Goal: Information Seeking & Learning: Learn about a topic

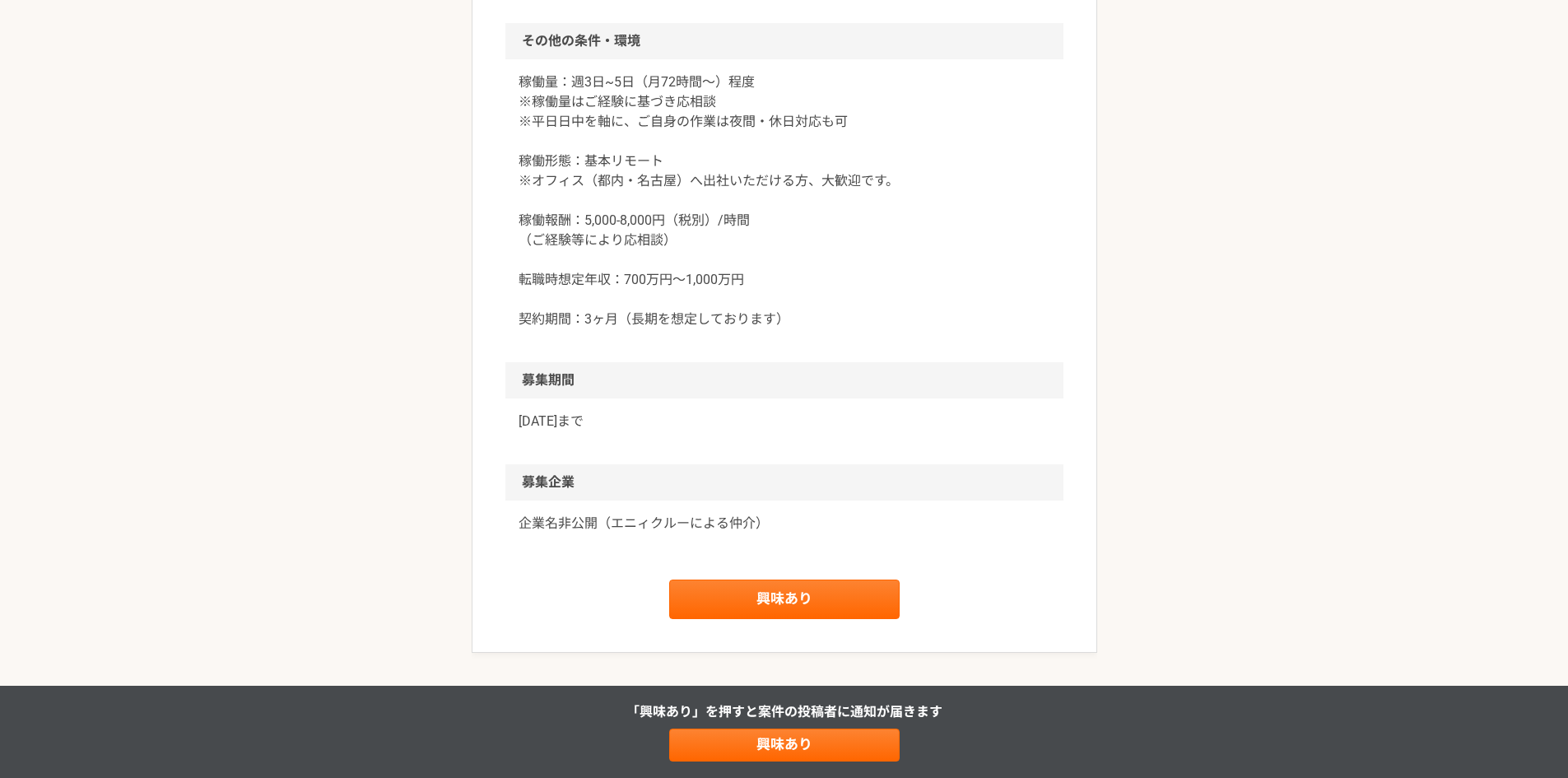
scroll to position [1940, 0]
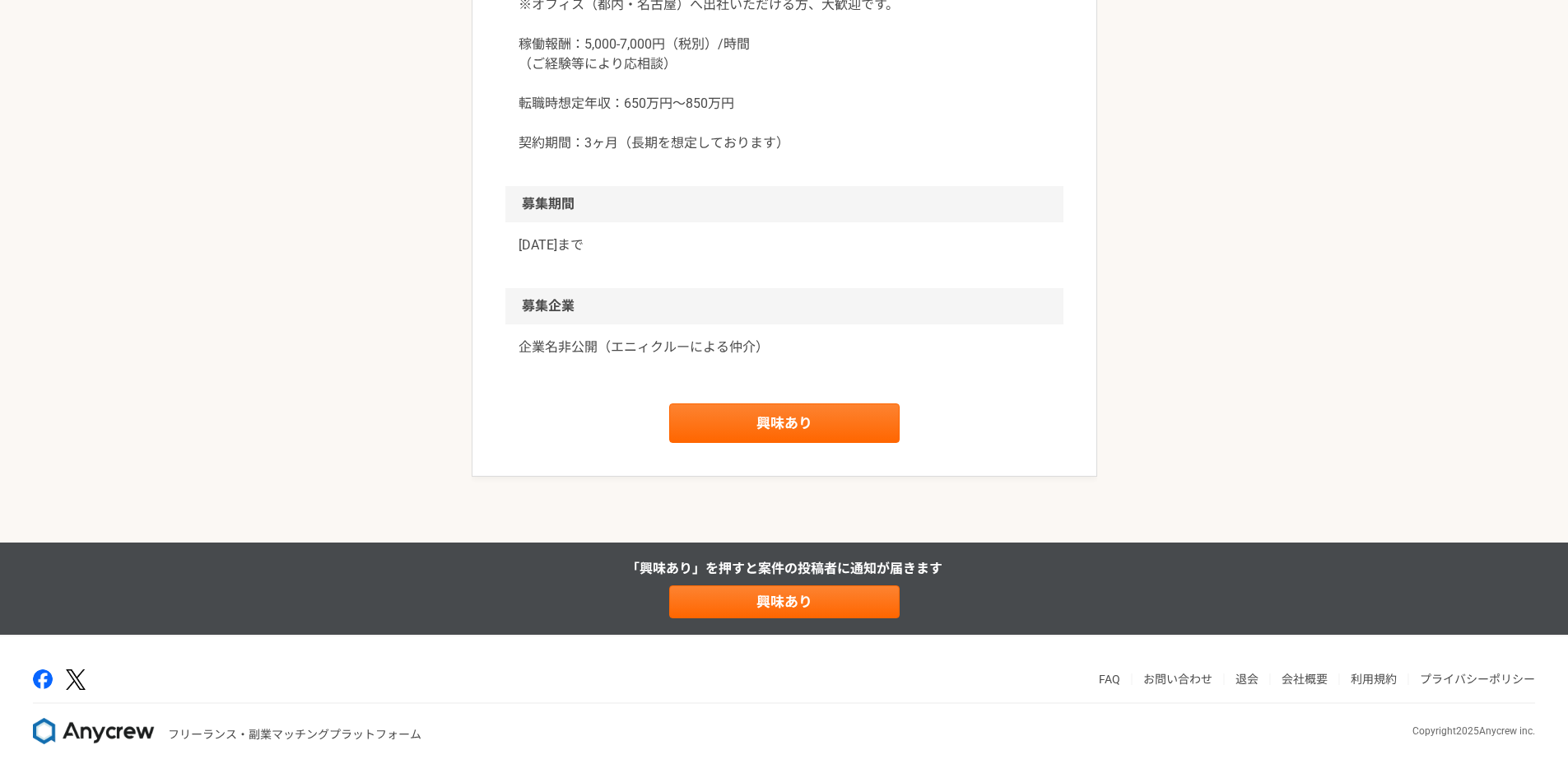
scroll to position [2279, 0]
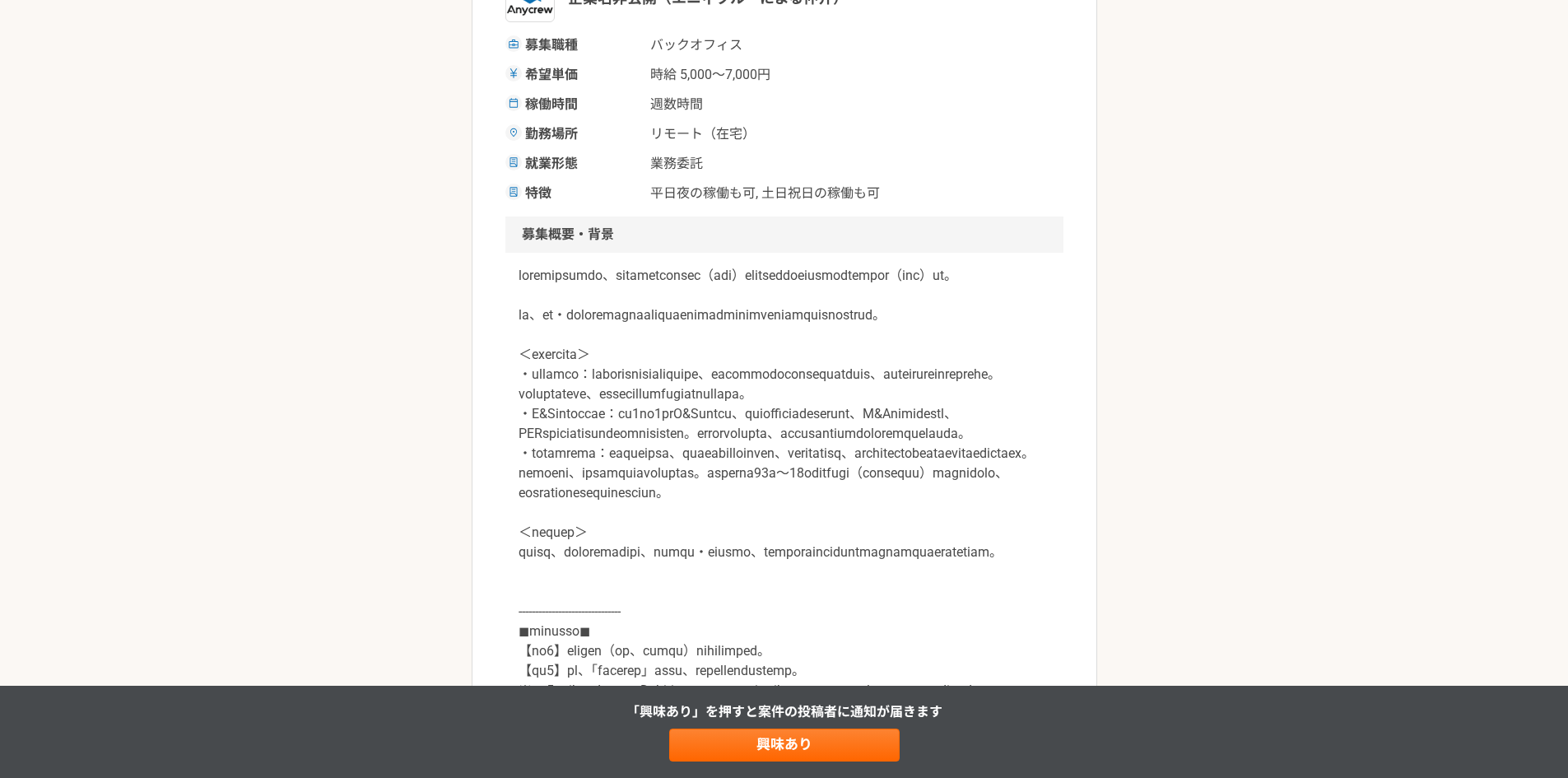
scroll to position [219, 0]
